Goal: Go to known website: Access a specific website the user already knows

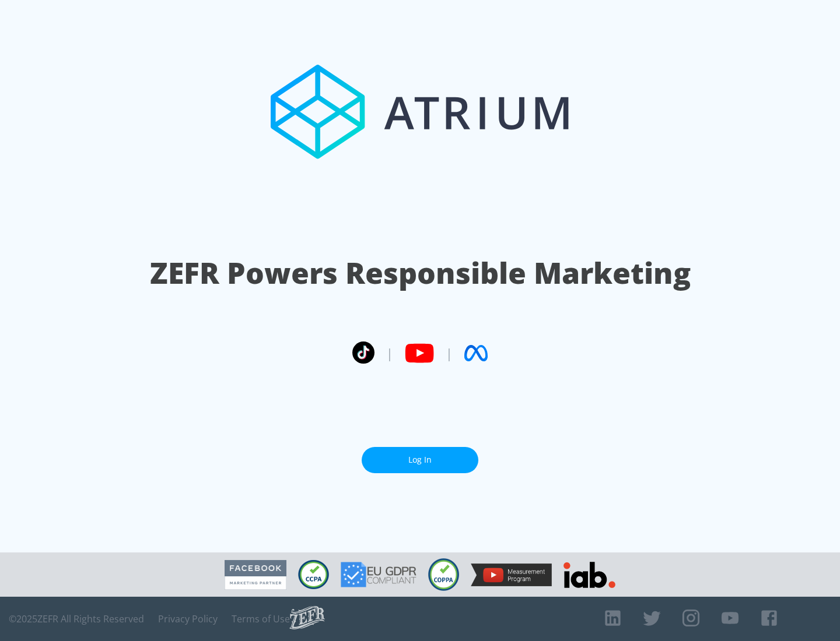
click at [420, 460] on link "Log In" at bounding box center [419, 460] width 117 height 26
